Goal: Task Accomplishment & Management: Use online tool/utility

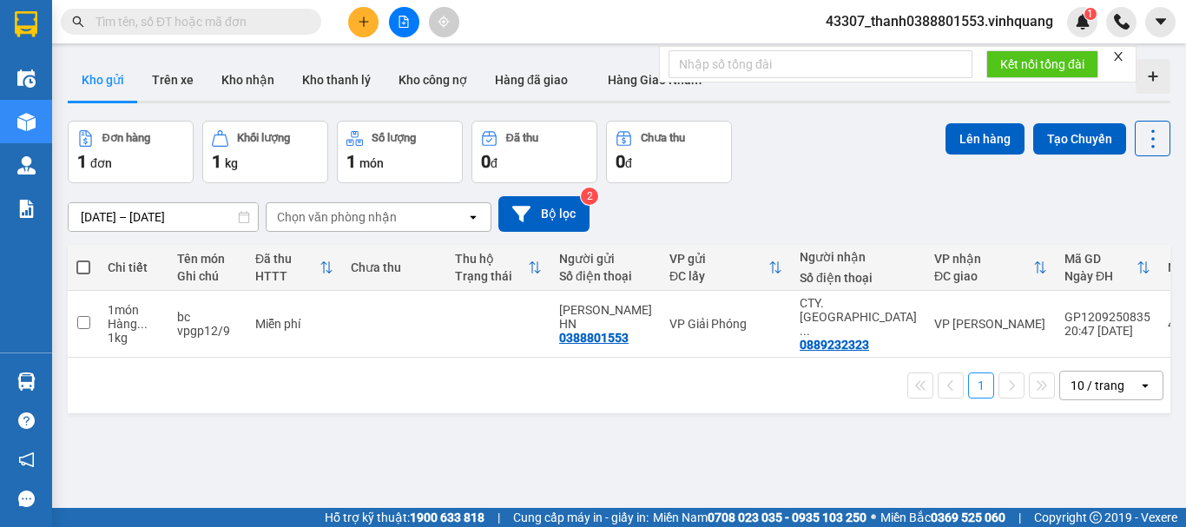
click at [913, 23] on span "43307_thanh0388801553.vinhquang" at bounding box center [939, 21] width 255 height 22
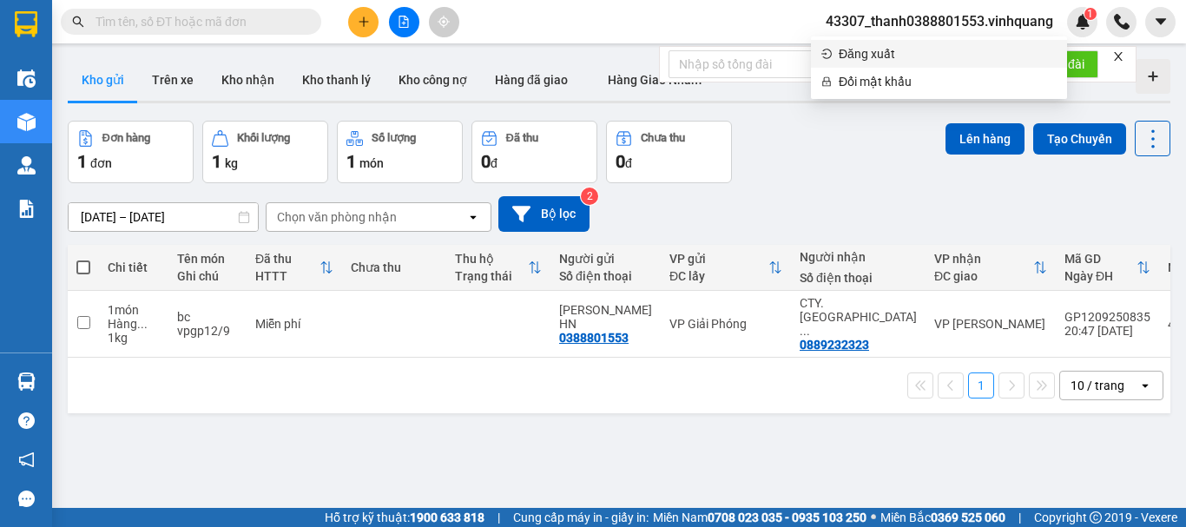
click at [855, 50] on span "Đăng xuất" at bounding box center [947, 53] width 218 height 19
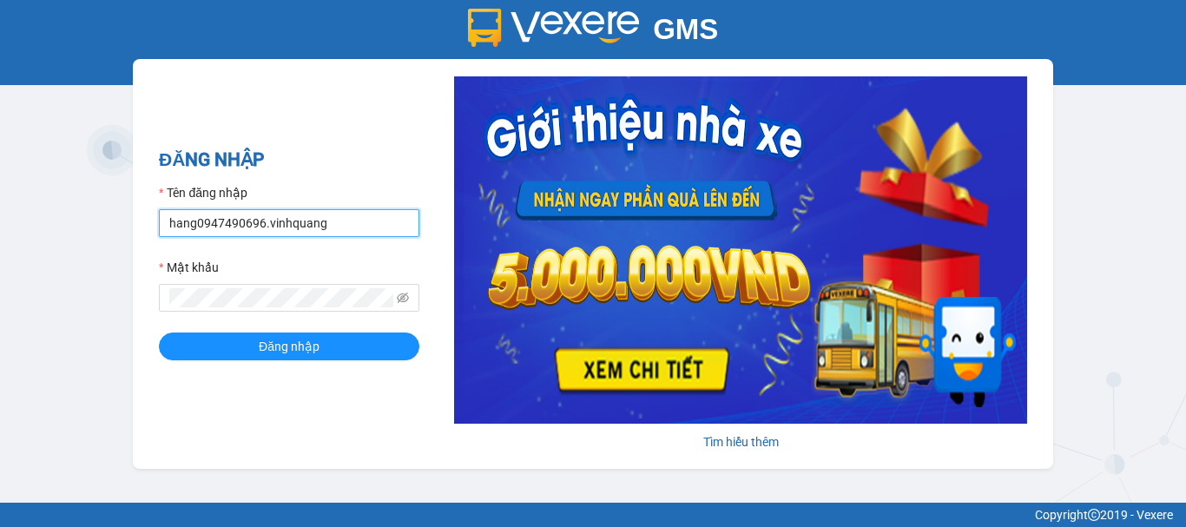
drag, startPoint x: 317, startPoint y: 220, endPoint x: 16, endPoint y: 218, distance: 300.3
click at [17, 218] on div "GMS Hệ thống quản lý hàng hóa ĐĂNG NHẬP Tên đăng nhập hang0947490696.vinhquang …" at bounding box center [593, 251] width 1186 height 503
type input "manh0987834906.vinhquang"
click at [124, 300] on div "GMS Hệ thống quản lý hàng hóa ĐĂNG NHẬP Tên đăng nhập manh0987834906.vinhquang …" at bounding box center [593, 251] width 1186 height 503
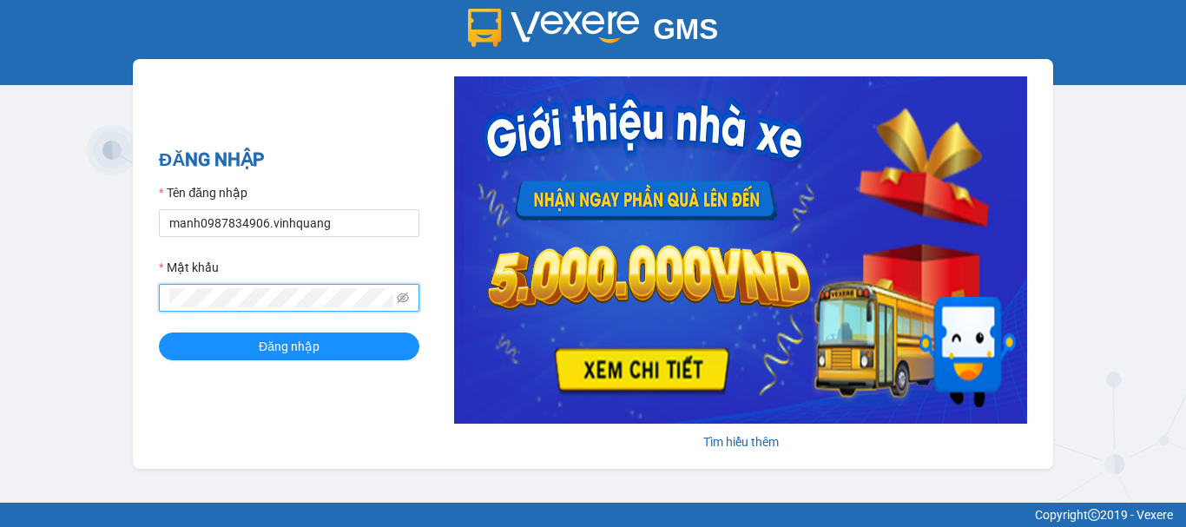
click at [159, 332] on button "Đăng nhập" at bounding box center [289, 346] width 260 height 28
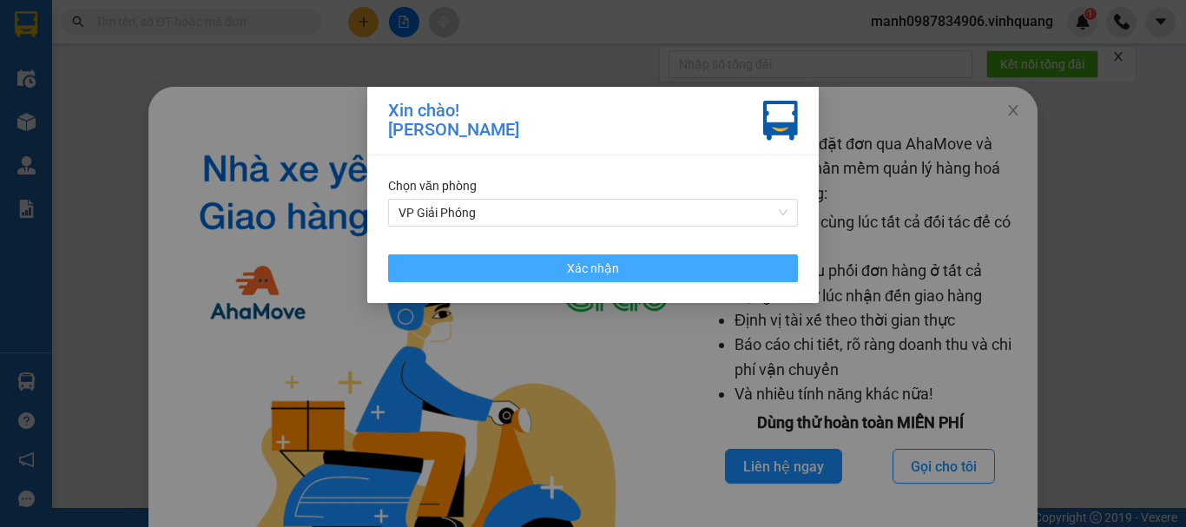
click at [584, 270] on span "Xác nhận" at bounding box center [593, 268] width 52 height 19
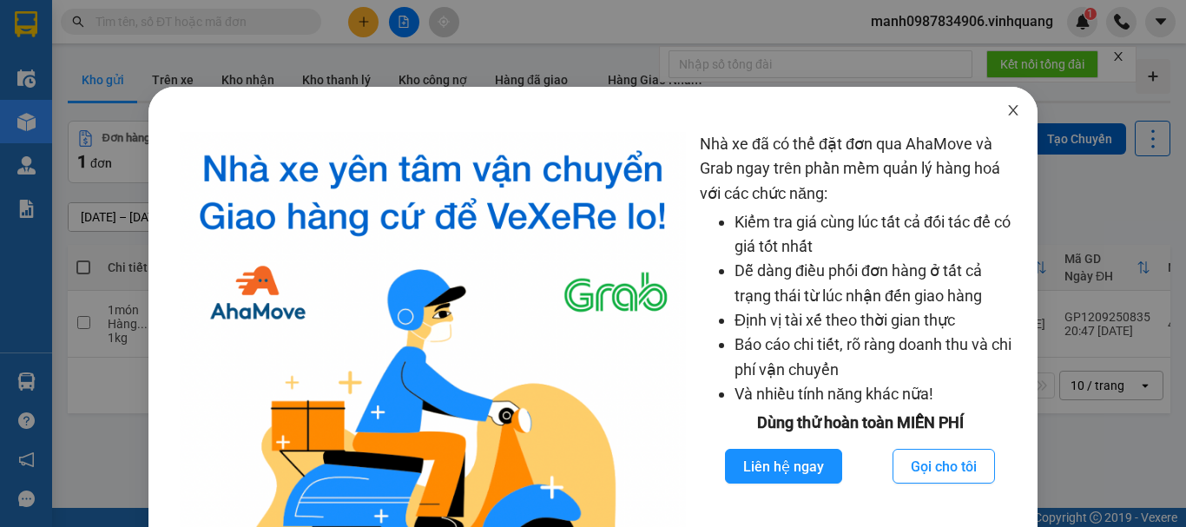
click at [1006, 109] on icon "close" at bounding box center [1013, 110] width 14 height 14
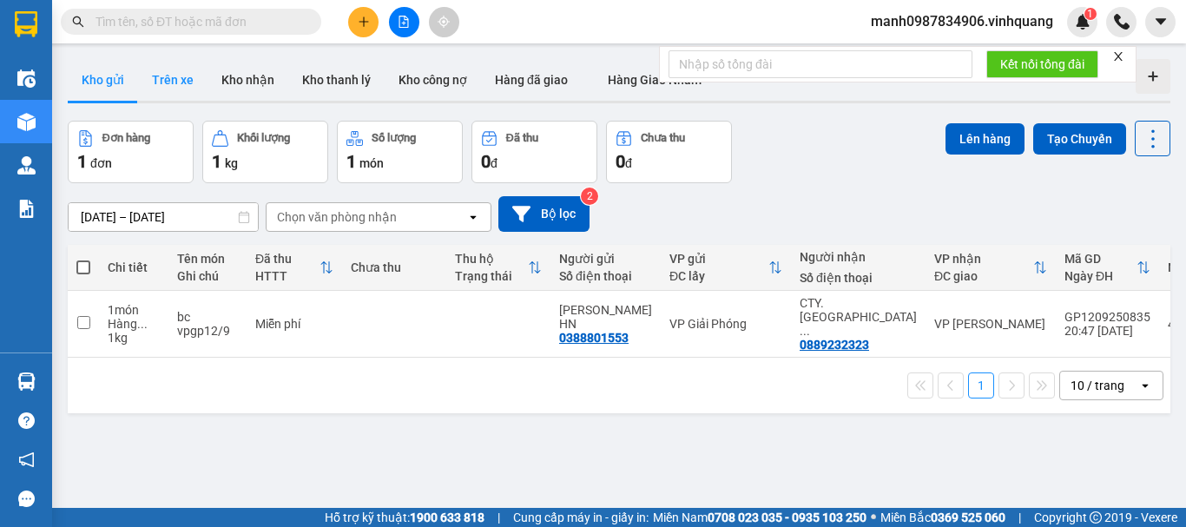
click at [192, 77] on button "Trên xe" at bounding box center [172, 80] width 69 height 42
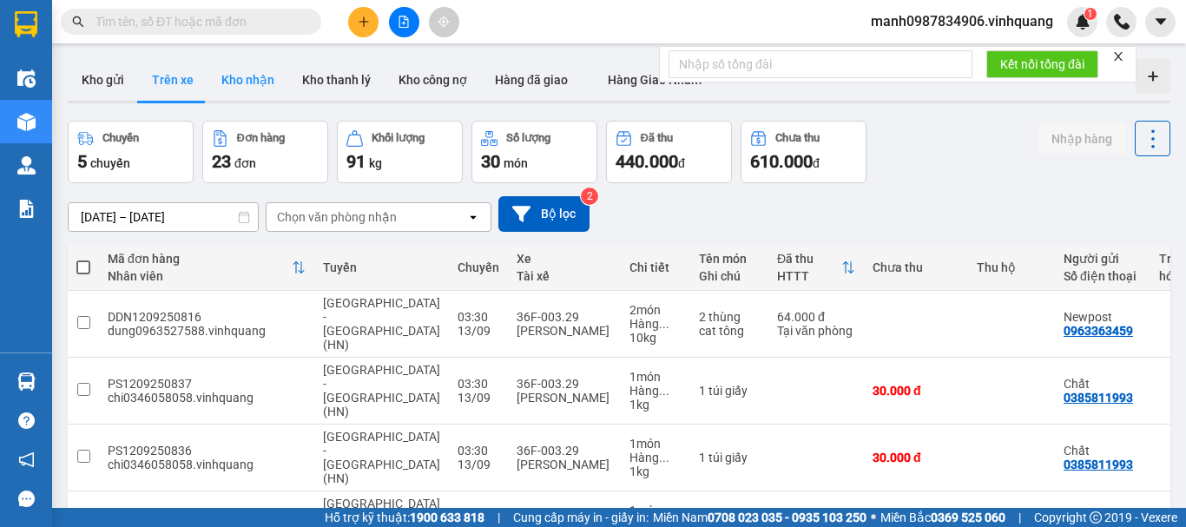
click at [260, 78] on button "Kho nhận" at bounding box center [247, 80] width 81 height 42
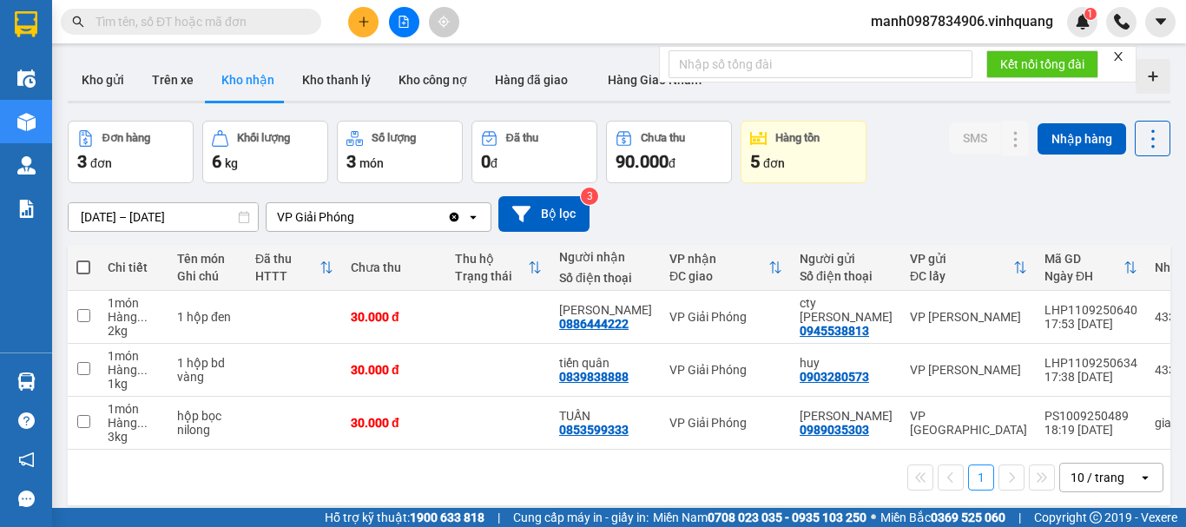
click at [814, 156] on div "5 đơn" at bounding box center [803, 161] width 107 height 24
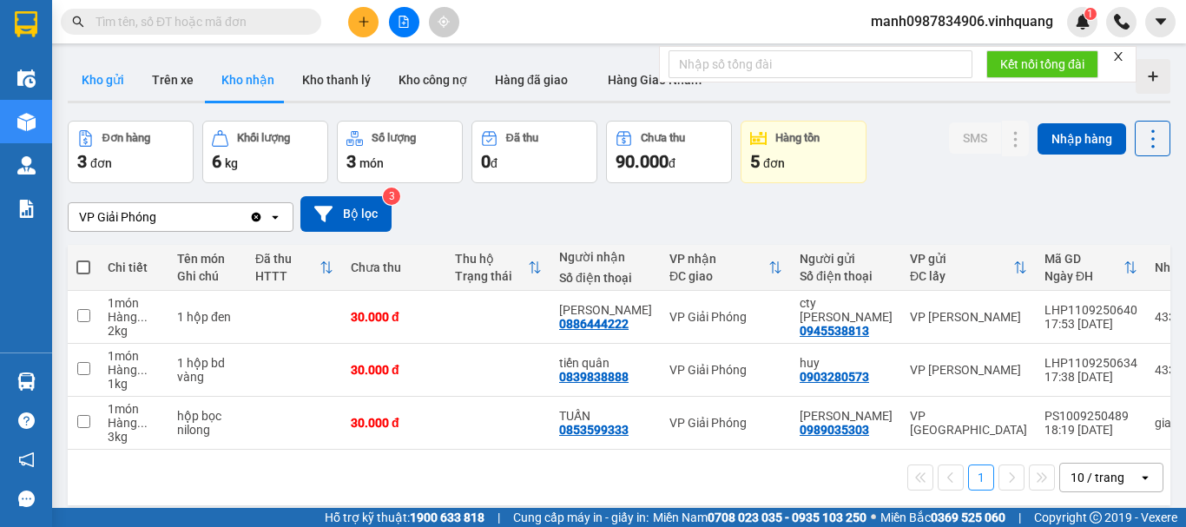
click at [116, 75] on button "Kho gửi" at bounding box center [103, 80] width 70 height 42
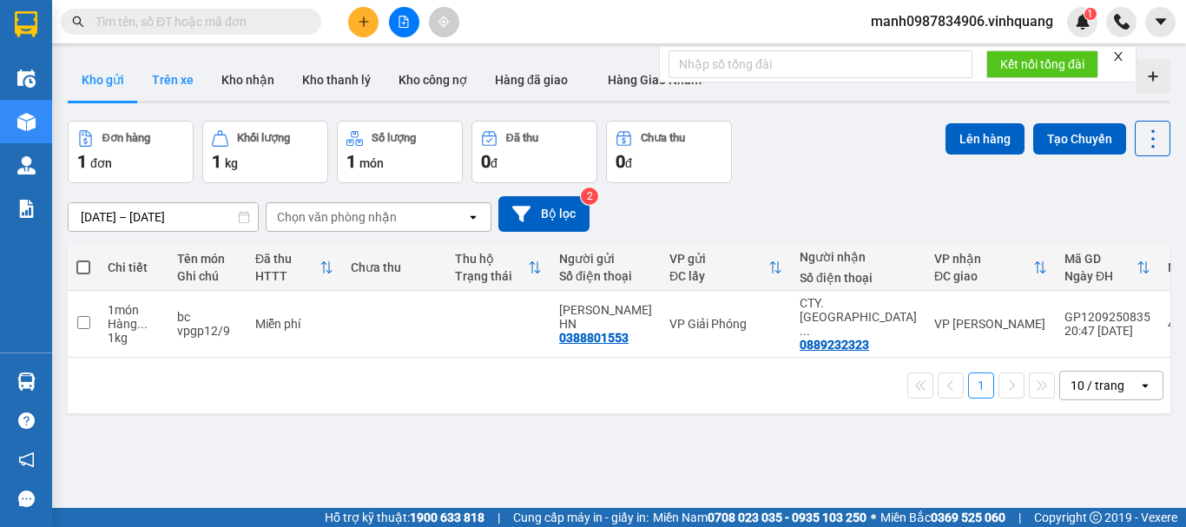
click at [182, 75] on button "Trên xe" at bounding box center [172, 80] width 69 height 42
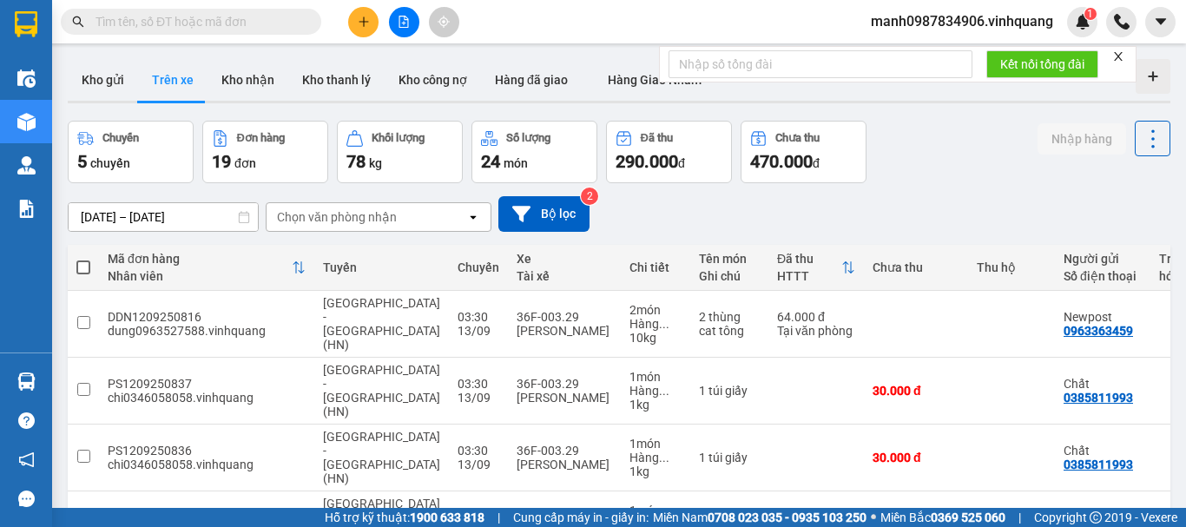
click at [344, 205] on div "Chọn văn phòng nhận" at bounding box center [366, 217] width 200 height 28
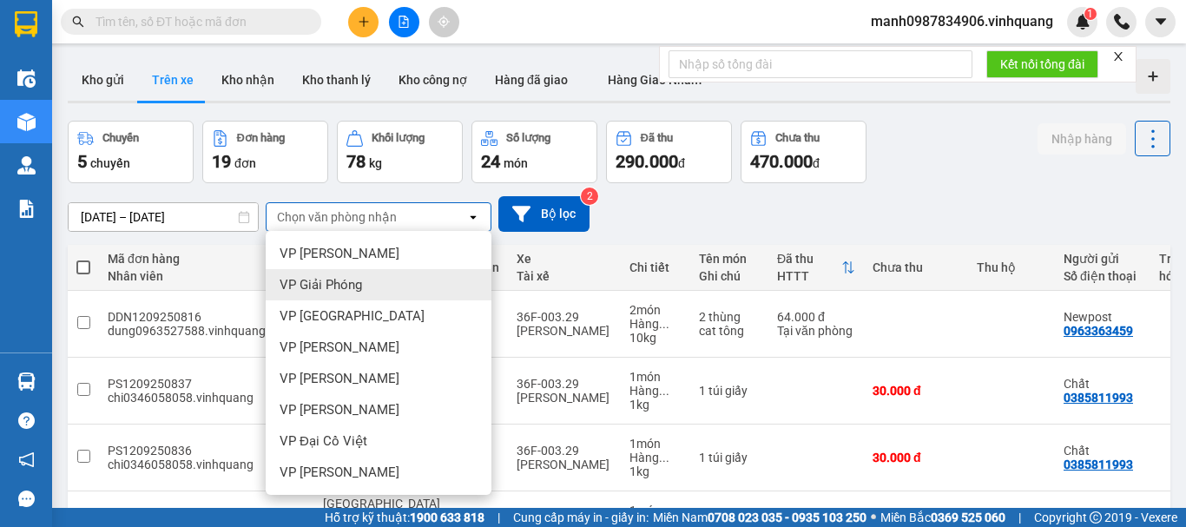
click at [339, 284] on span "VP Giải Phóng" at bounding box center [320, 284] width 82 height 17
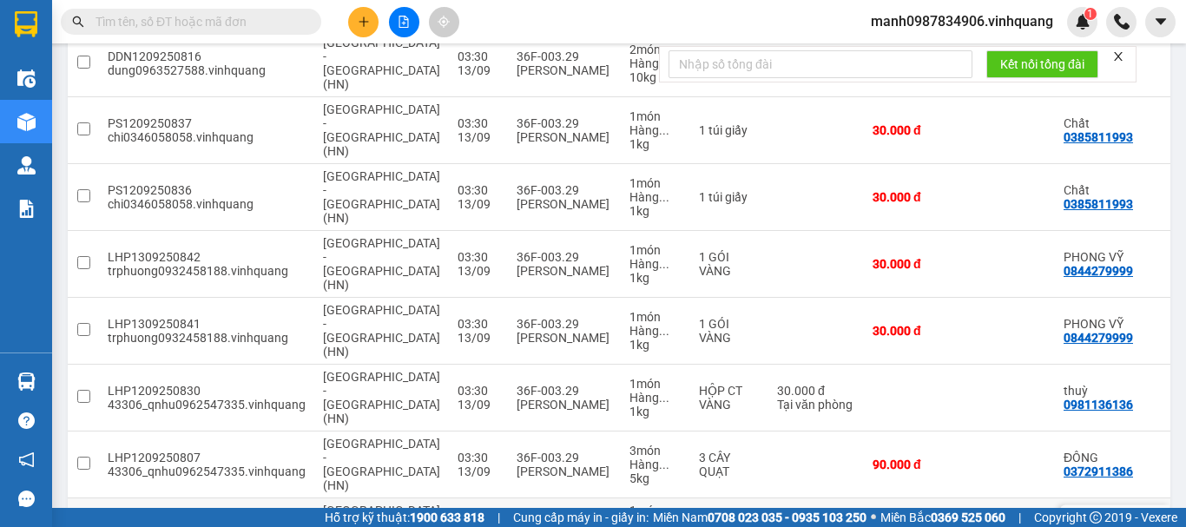
scroll to position [174, 0]
